Goal: Transaction & Acquisition: Purchase product/service

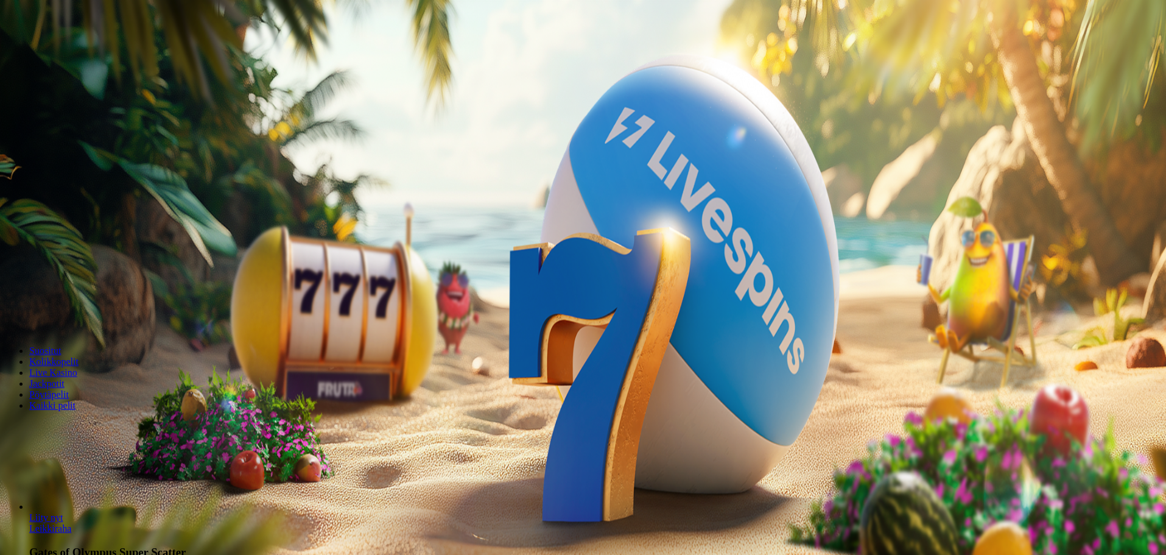
click at [69, 49] on span "Kirjaudu" at bounding box center [84, 44] width 30 height 9
click at [79, 49] on span "Kirjaudu" at bounding box center [84, 44] width 30 height 9
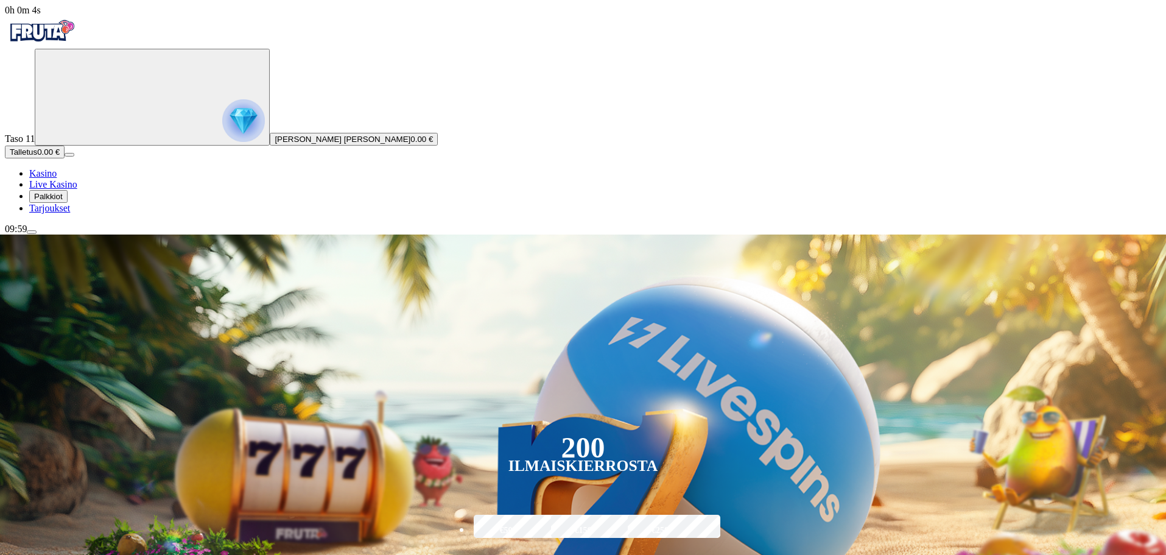
click at [37, 157] on span "Talletus" at bounding box center [23, 151] width 27 height 9
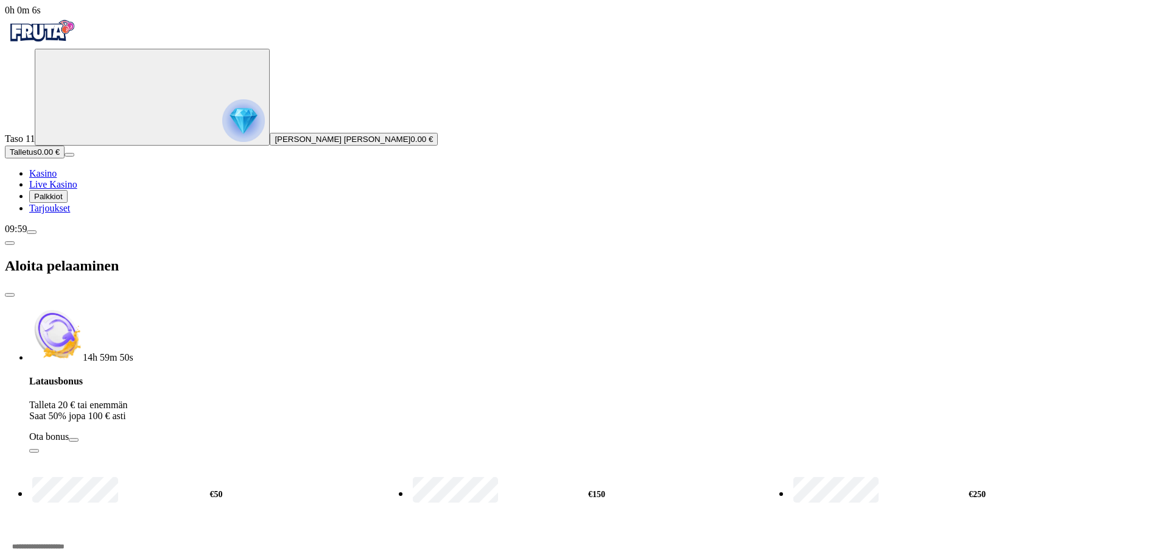
drag, startPoint x: 166, startPoint y: 249, endPoint x: 86, endPoint y: 229, distance: 82.3
click at [90, 232] on div "0h 0m 6s Taso 11 [PERSON_NAME] [PERSON_NAME] 0.00 € Talletus 0.00 € Kasino Live…" at bounding box center [585, 322] width 1160 height 635
type input "**"
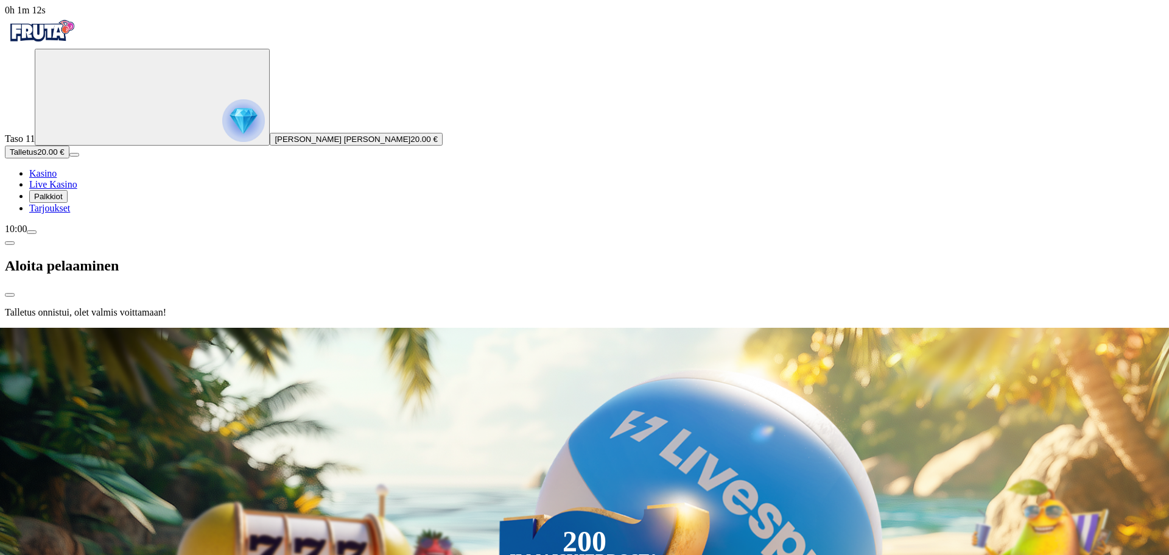
click at [57, 178] on span "Kasino" at bounding box center [42, 173] width 27 height 10
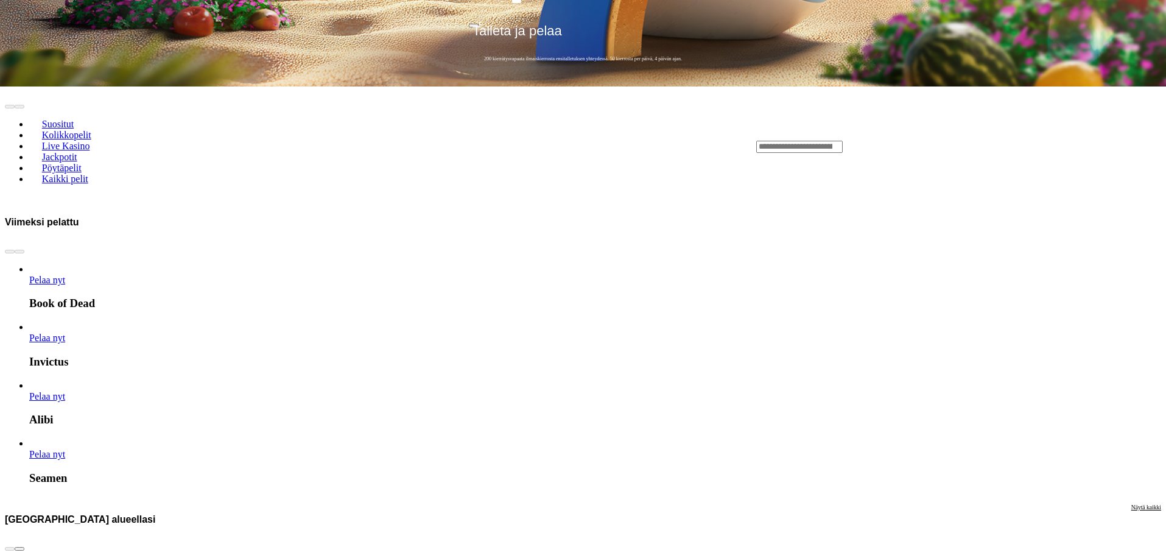
scroll to position [670, 0]
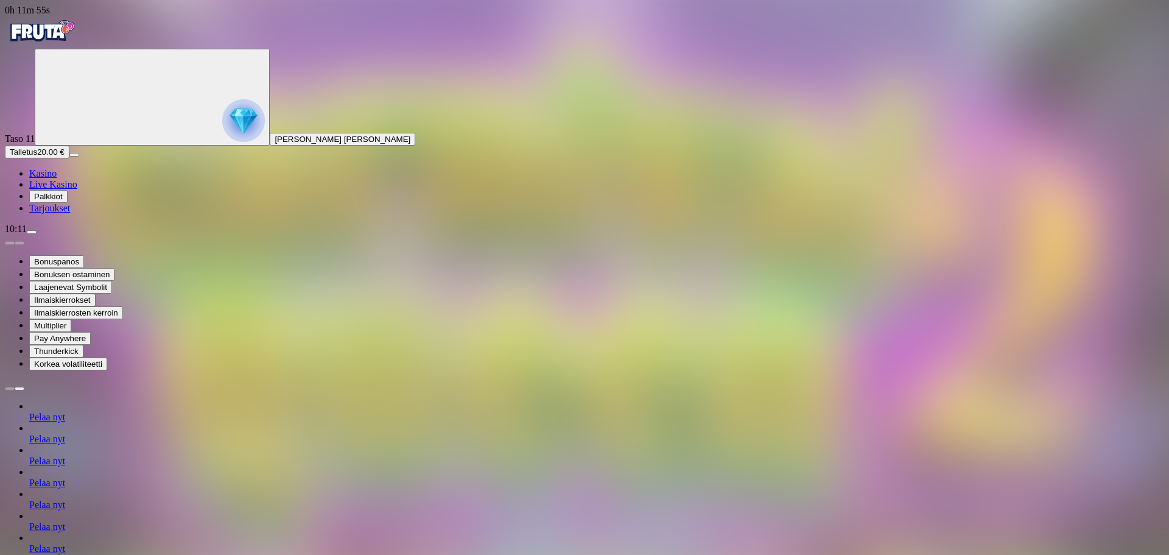
click at [67, 46] on img "Primary" at bounding box center [41, 31] width 73 height 30
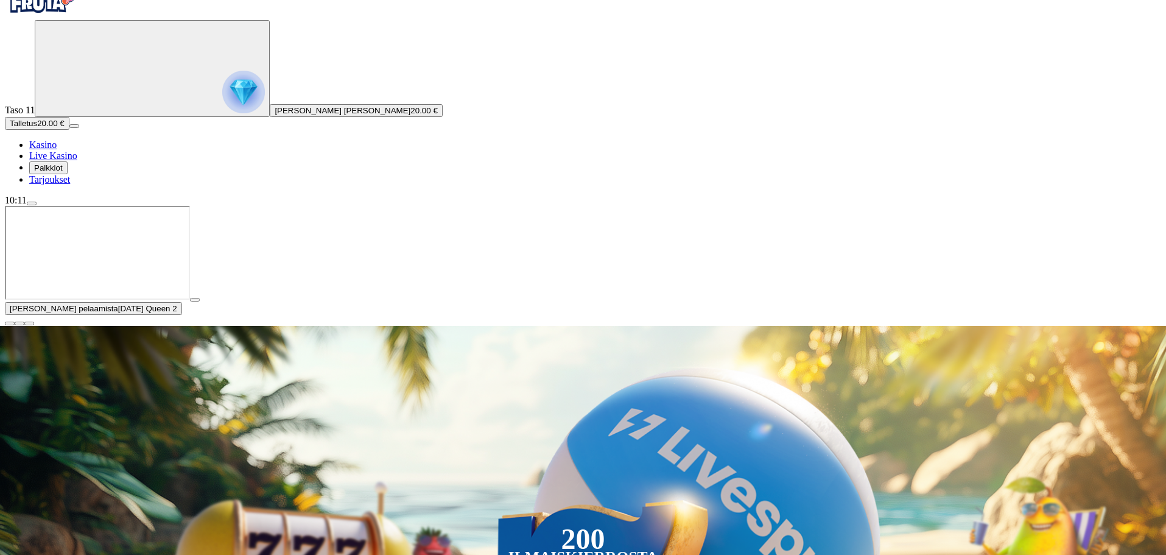
scroll to position [183, 0]
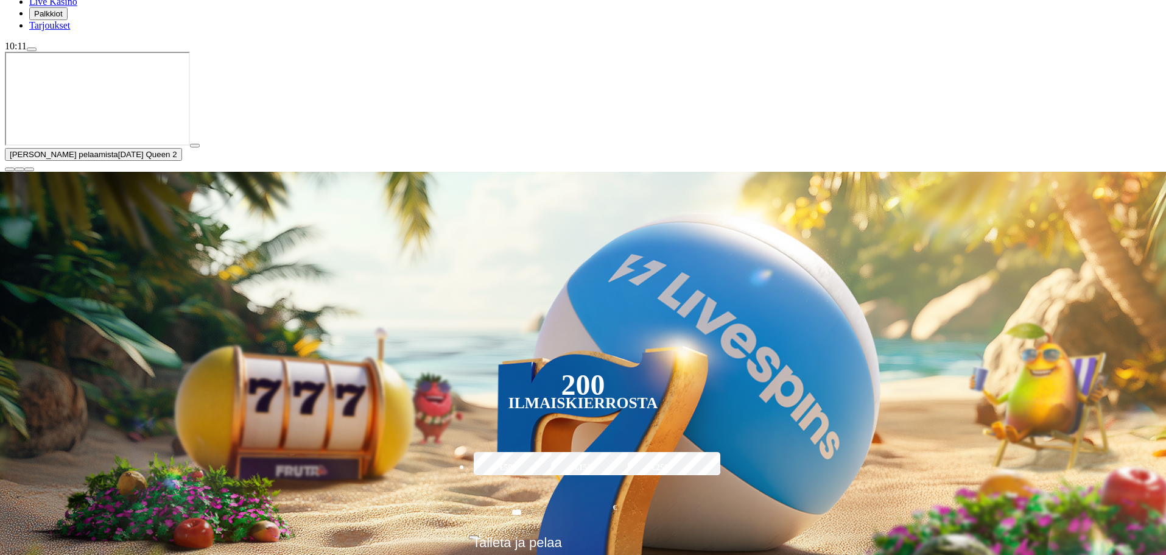
click at [10, 169] on span "close icon" at bounding box center [10, 169] width 0 height 0
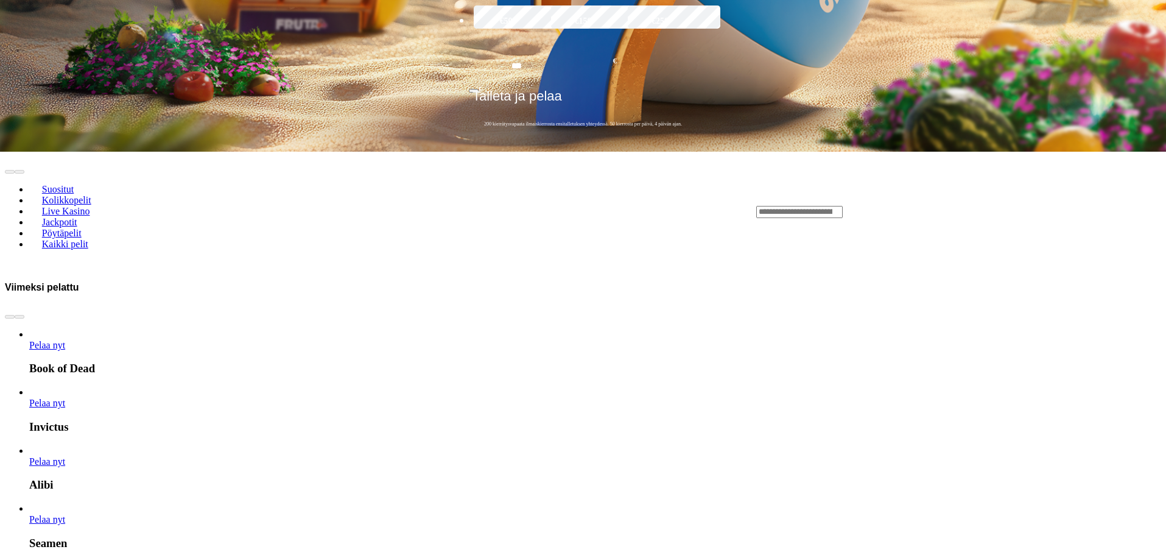
scroll to position [548, 0]
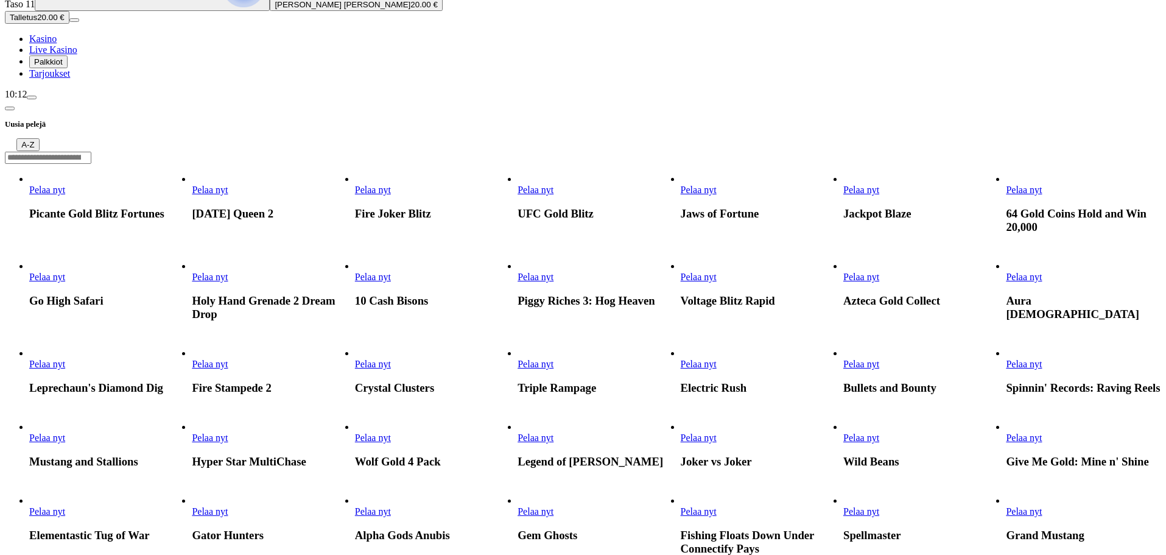
scroll to position [122, 0]
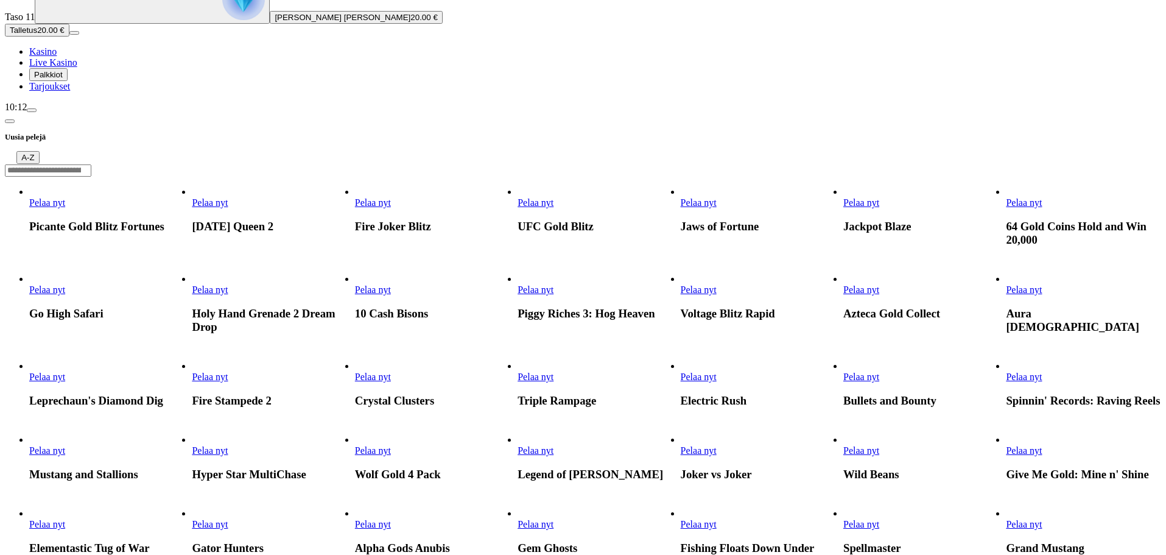
click at [228, 284] on span "Pelaa nyt" at bounding box center [210, 289] width 36 height 10
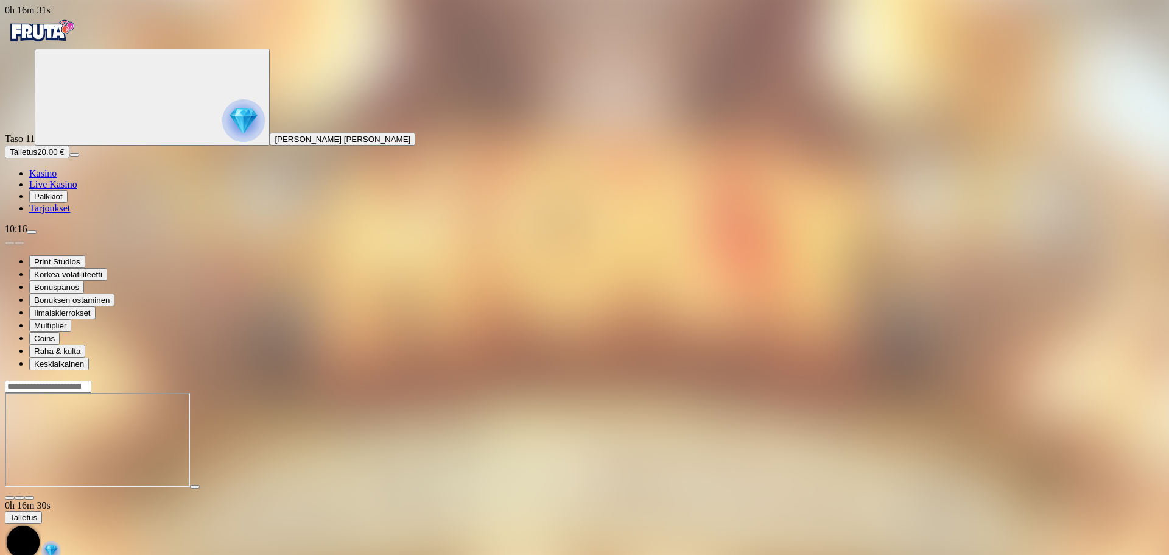
click at [57, 43] on img "Primary" at bounding box center [41, 31] width 73 height 30
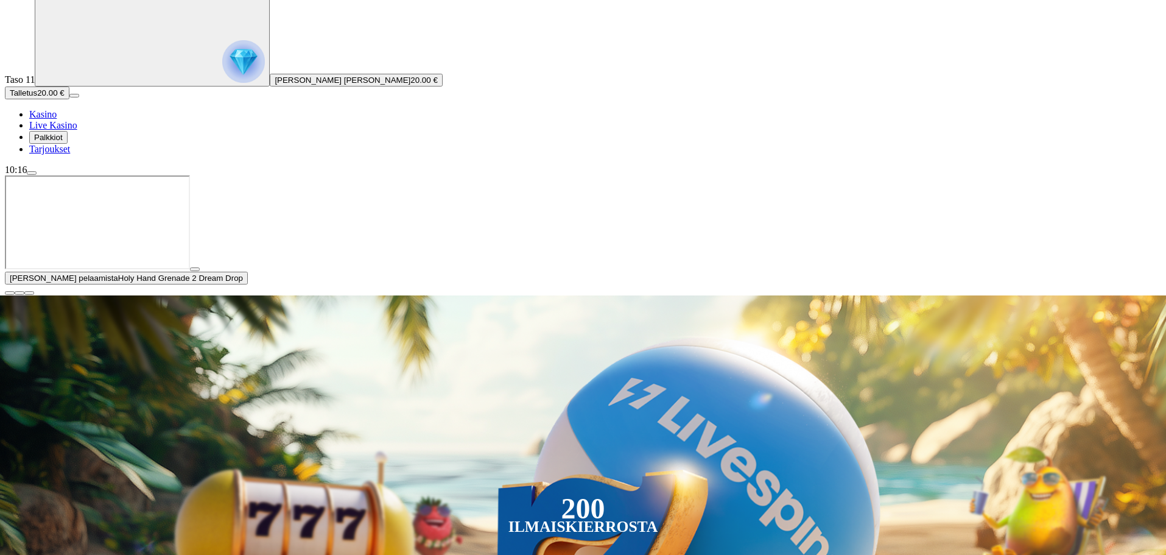
scroll to position [61, 0]
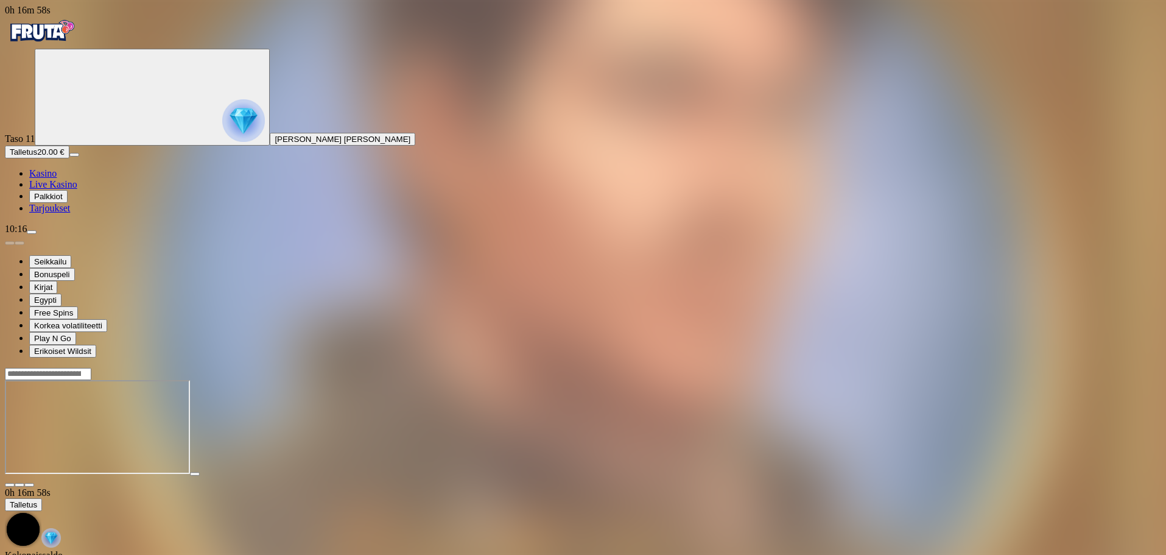
click at [78, 38] on img "Primary" at bounding box center [41, 31] width 73 height 30
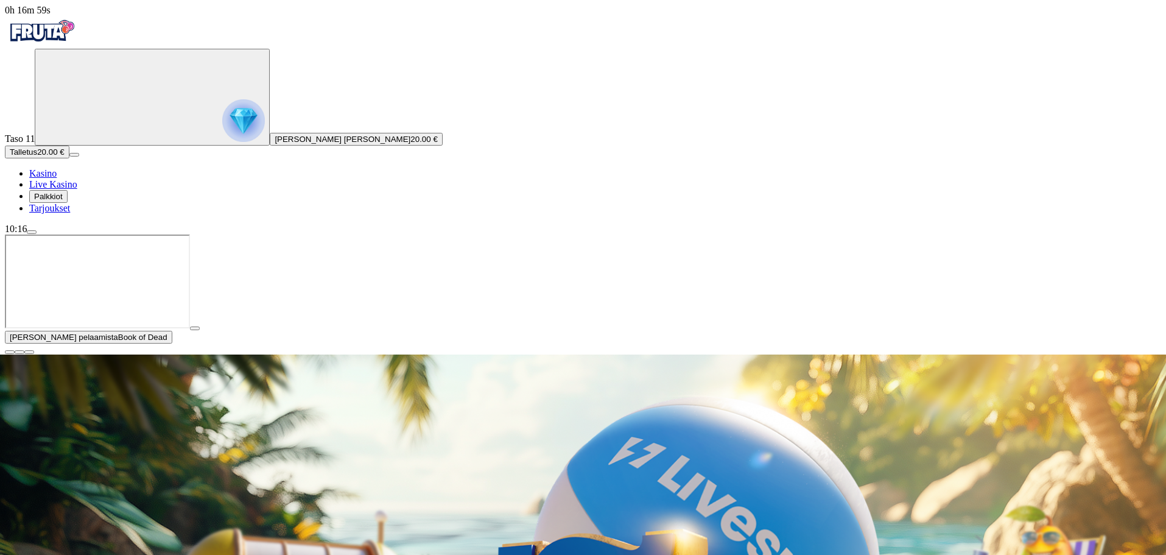
click at [63, 201] on span "Palkkiot" at bounding box center [48, 196] width 29 height 9
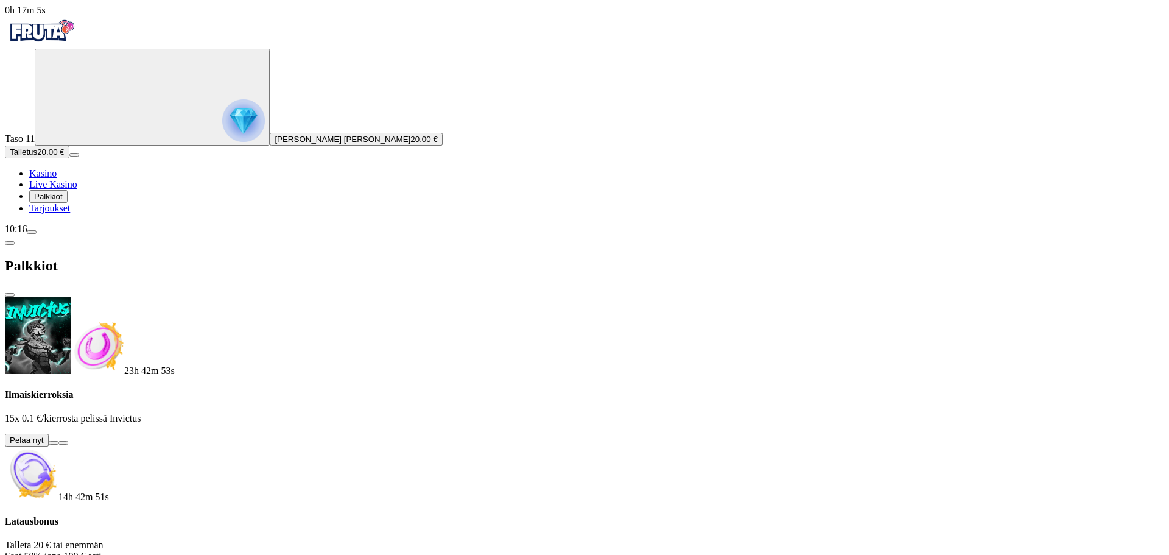
click at [58, 441] on button at bounding box center [54, 443] width 10 height 4
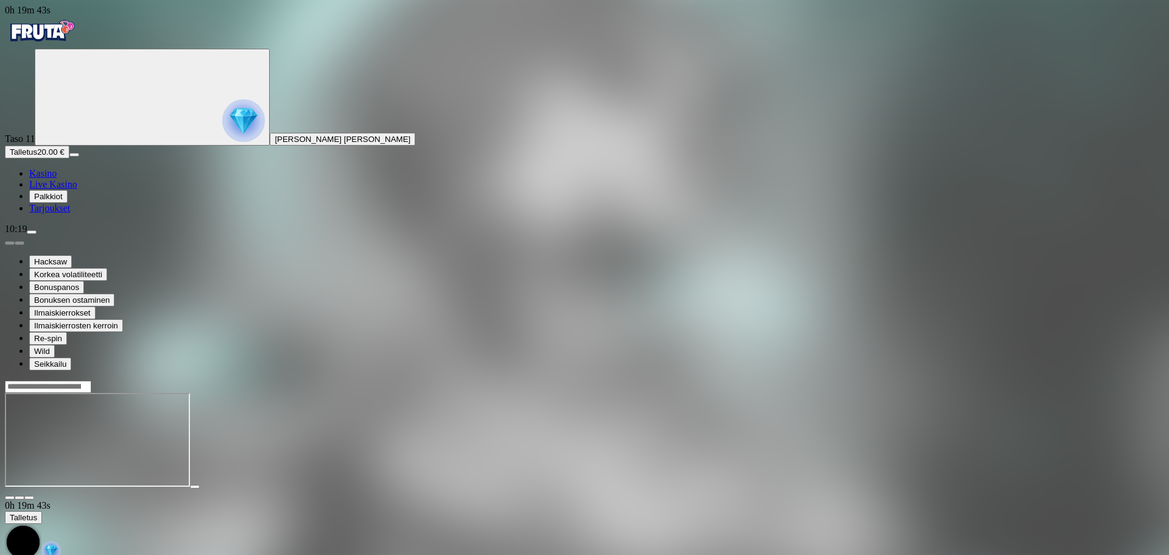
click at [76, 46] on img "Primary" at bounding box center [41, 31] width 73 height 30
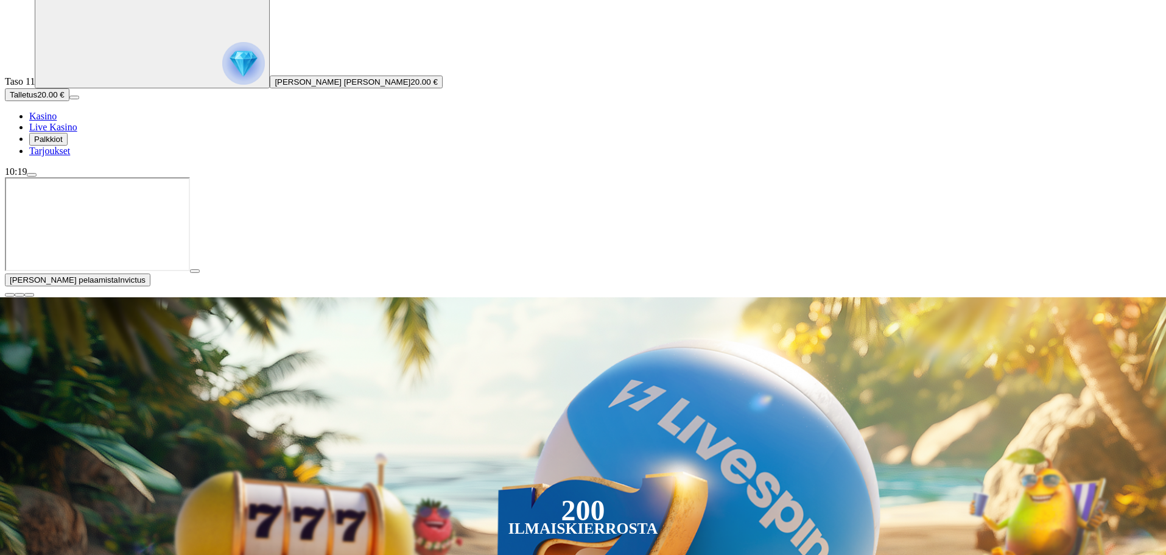
scroll to position [61, 0]
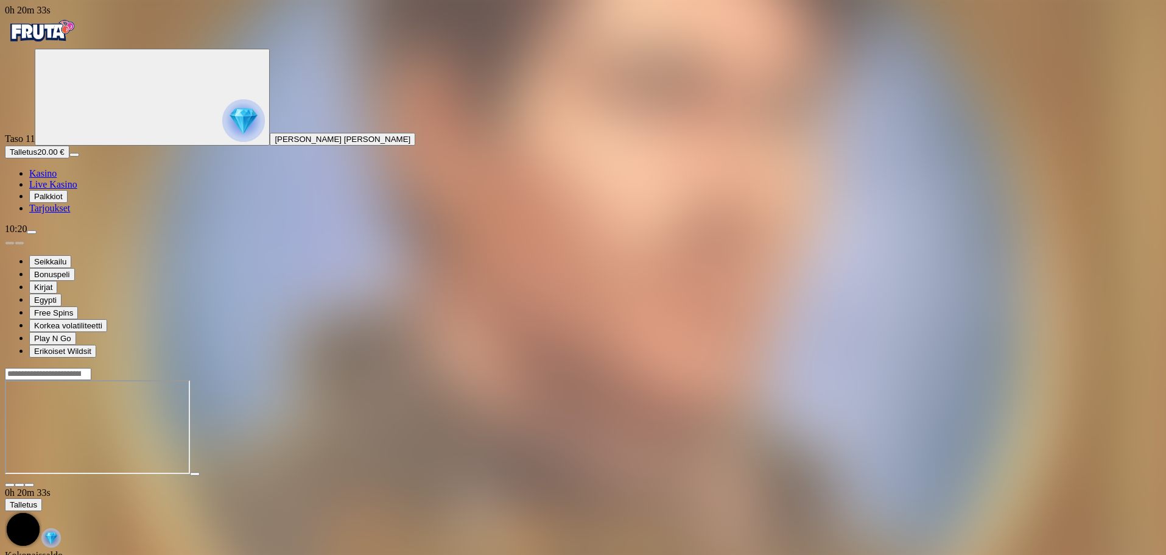
click at [78, 46] on img "Primary" at bounding box center [41, 31] width 73 height 30
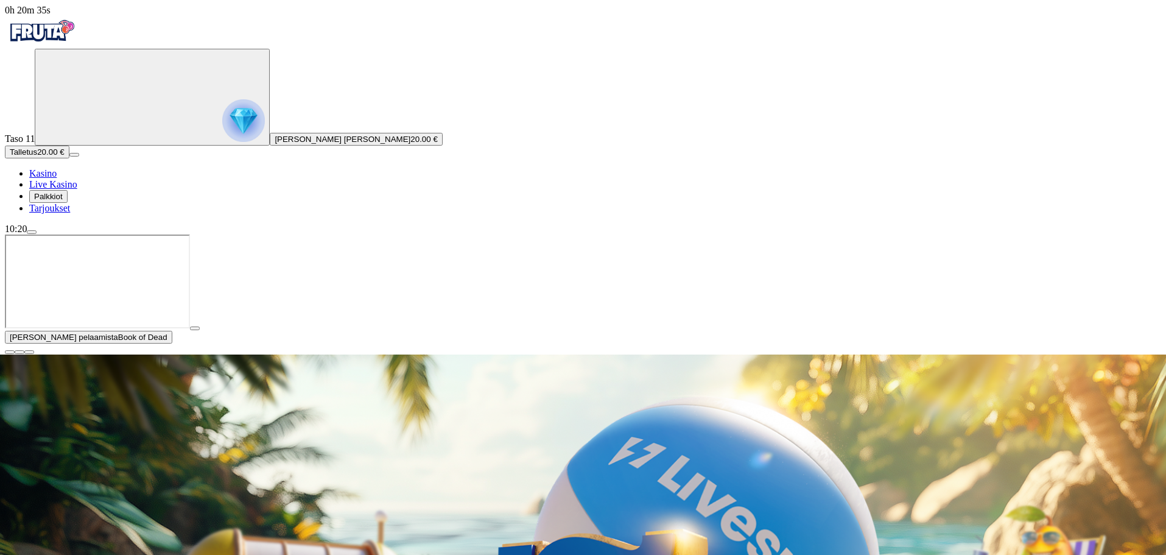
click at [10, 352] on span "close icon" at bounding box center [10, 352] width 0 height 0
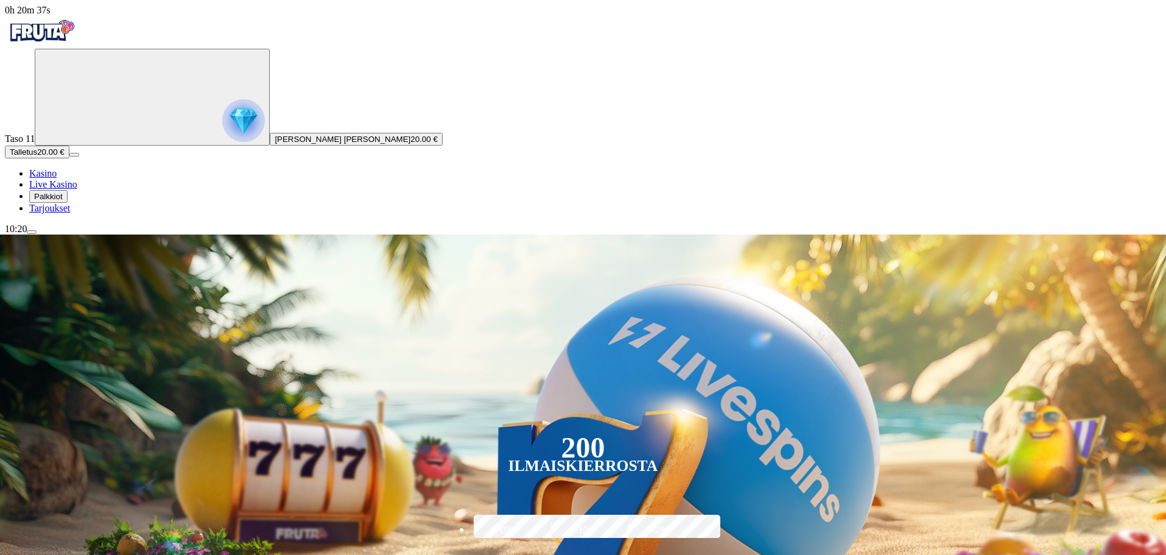
click at [52, 203] on button "Palkkiot" at bounding box center [48, 196] width 38 height 13
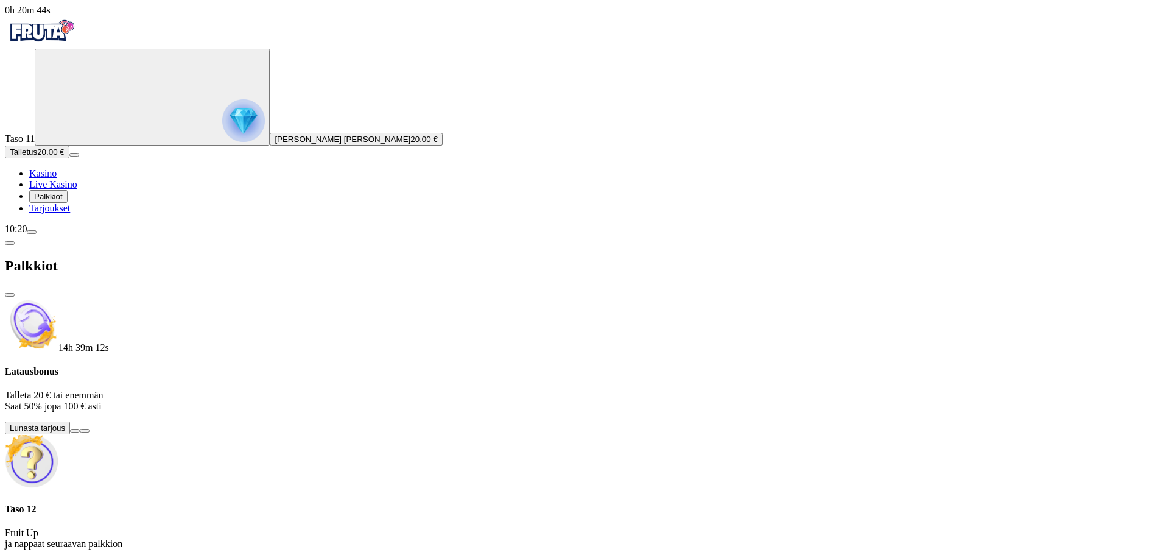
click at [32, 232] on span "menu icon" at bounding box center [32, 232] width 0 height 0
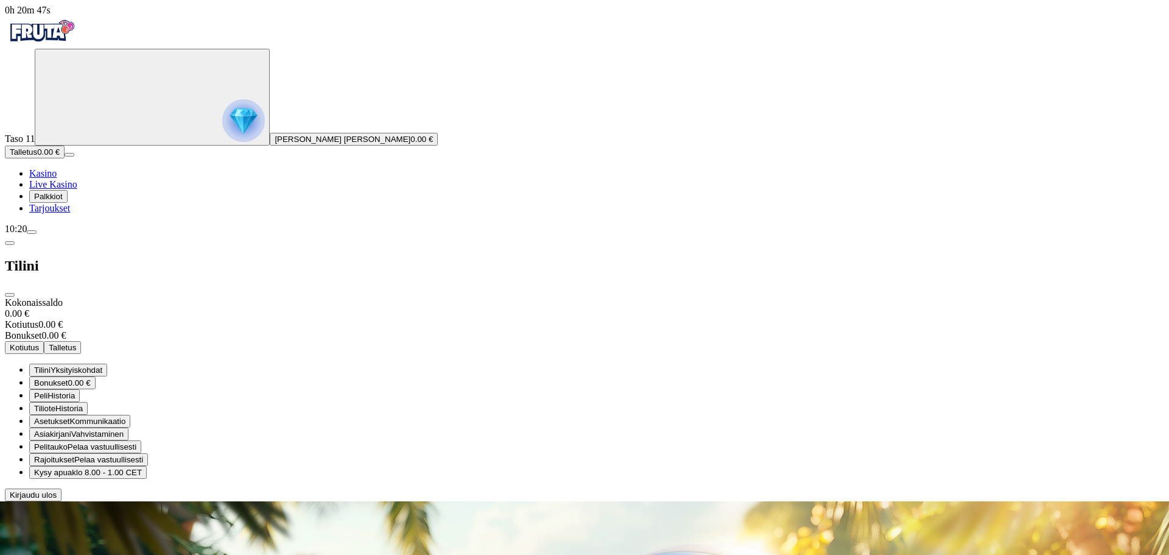
click at [136, 442] on span "Pelaa vastuullisesti" at bounding box center [102, 446] width 69 height 9
